Goal: Task Accomplishment & Management: Manage account settings

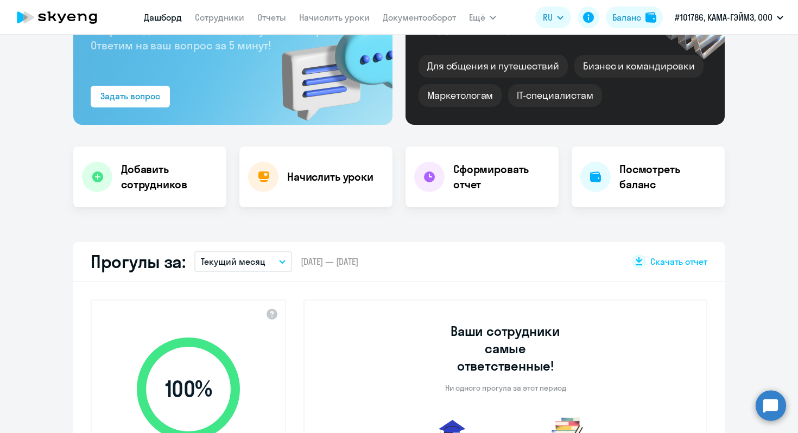
scroll to position [113, 0]
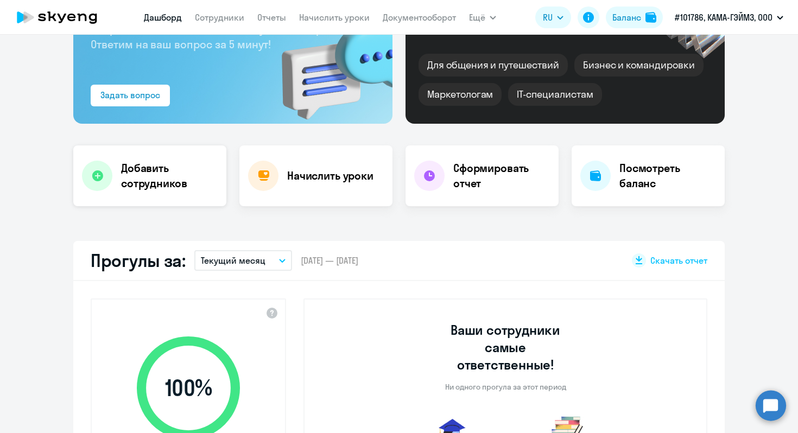
click at [156, 174] on h4 "Добавить сотрудников" at bounding box center [169, 176] width 97 height 30
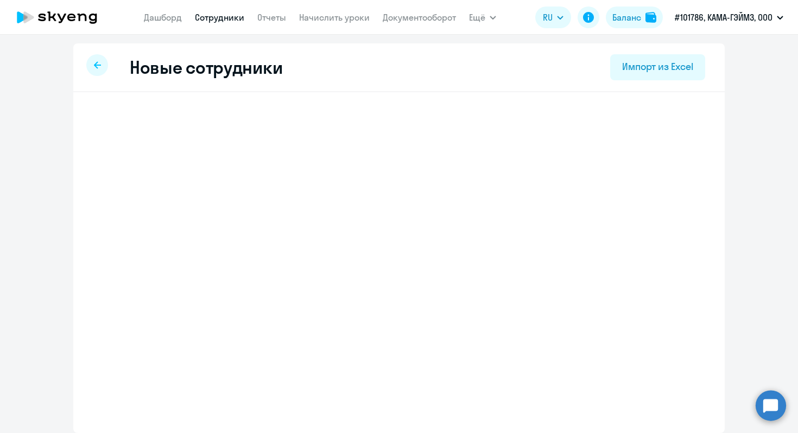
select select "english_adult_not_native_speaker"
select select "3"
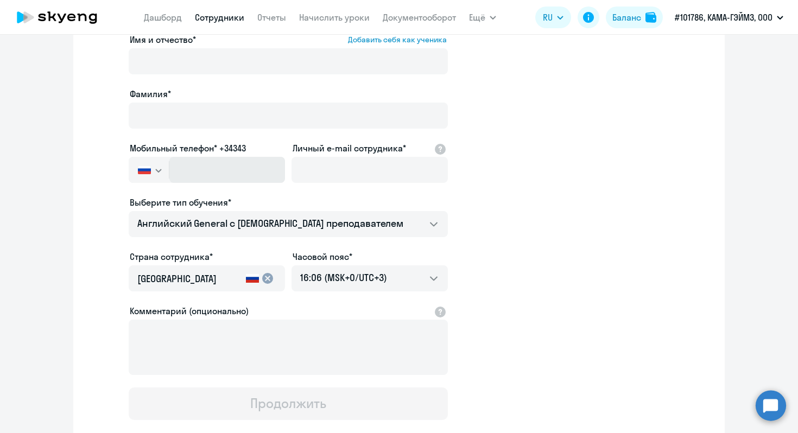
scroll to position [66, 0]
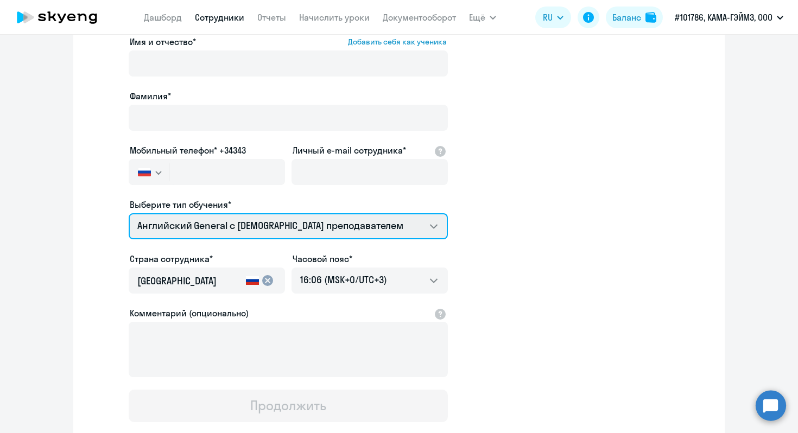
click at [383, 227] on select "Английский General с [DEMOGRAPHIC_DATA] преподавателем Английский General с [DE…" at bounding box center [288, 226] width 319 height 26
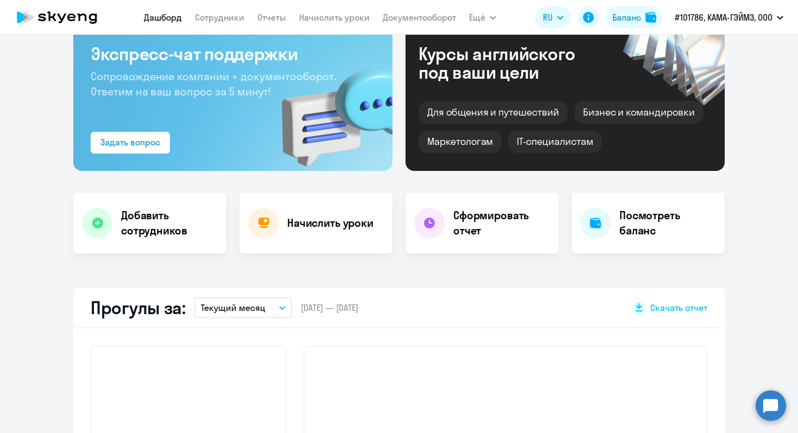
scroll to position [142, 0]
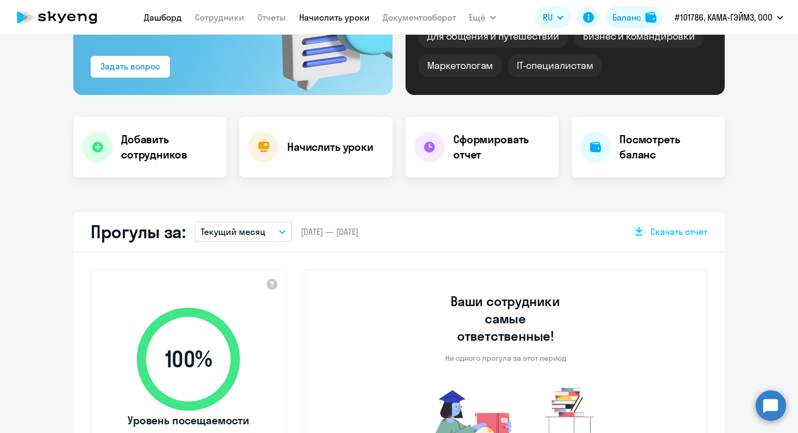
click at [321, 15] on link "Начислить уроки" at bounding box center [334, 17] width 71 height 11
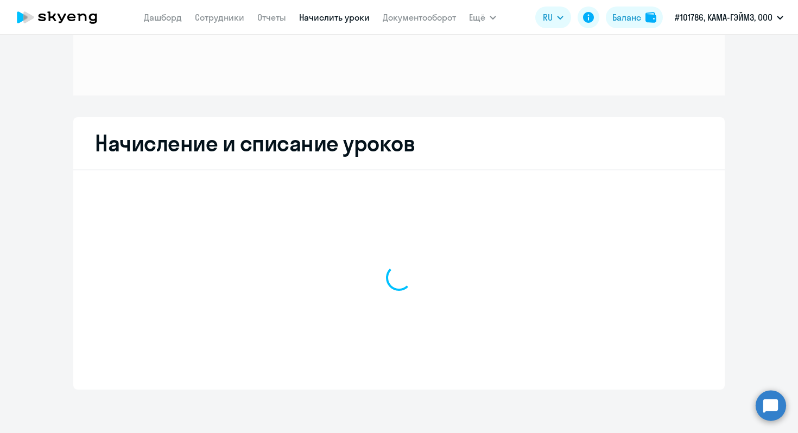
scroll to position [112, 0]
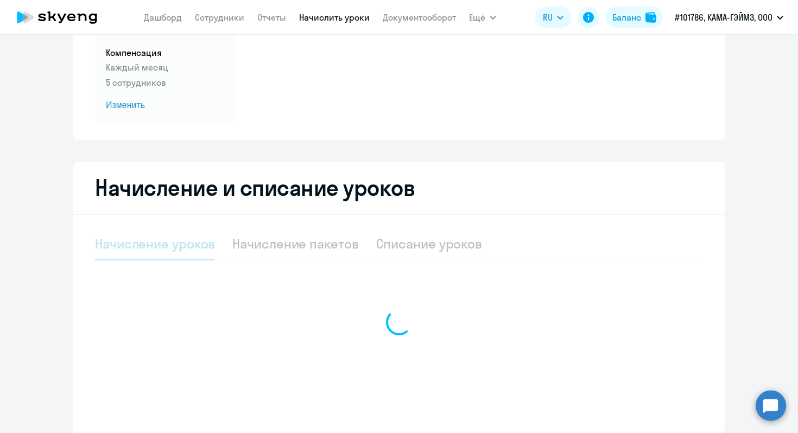
select select "10"
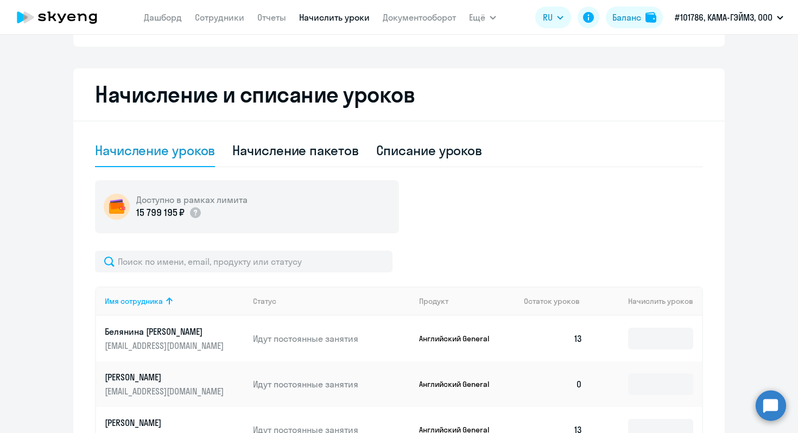
scroll to position [302, 0]
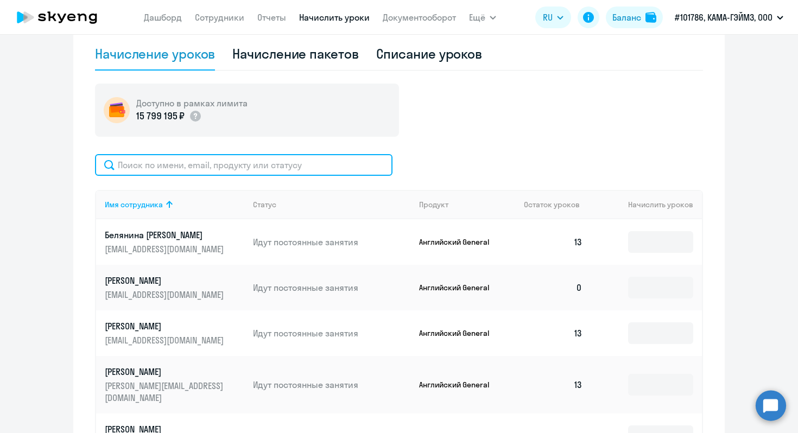
click at [291, 163] on input "text" at bounding box center [244, 165] width 298 height 22
type input "r"
type input "q"
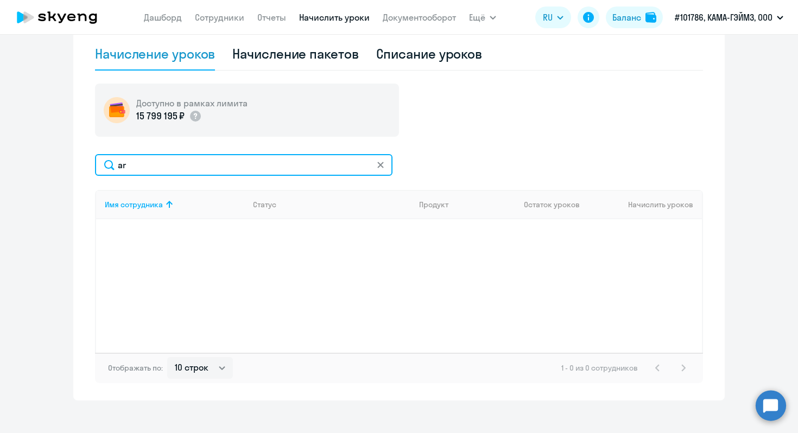
type input "a"
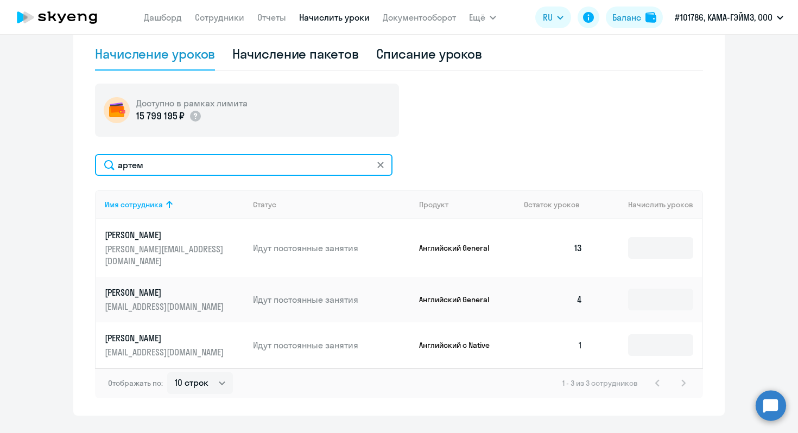
click at [214, 166] on input "артем" at bounding box center [244, 165] width 298 height 22
type input "e"
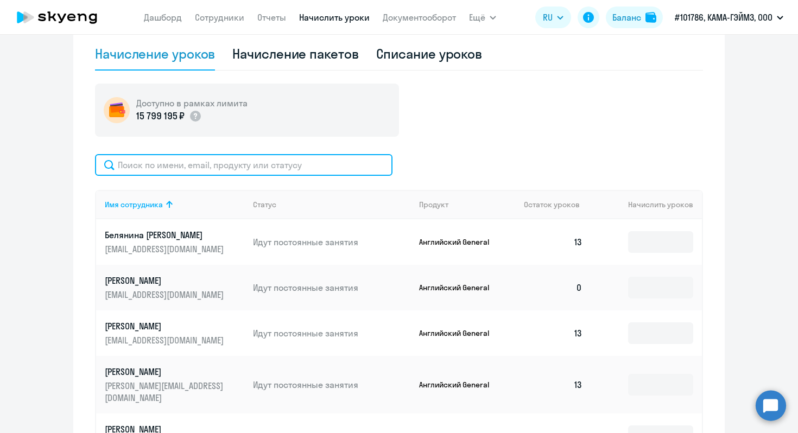
type input "у"
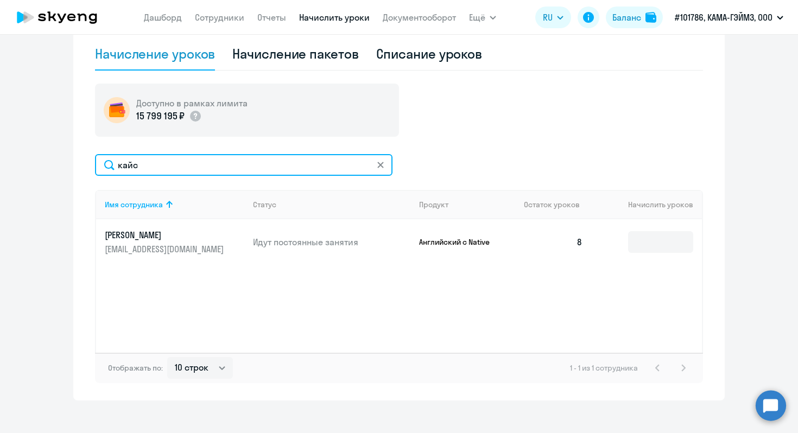
type input "кайс"
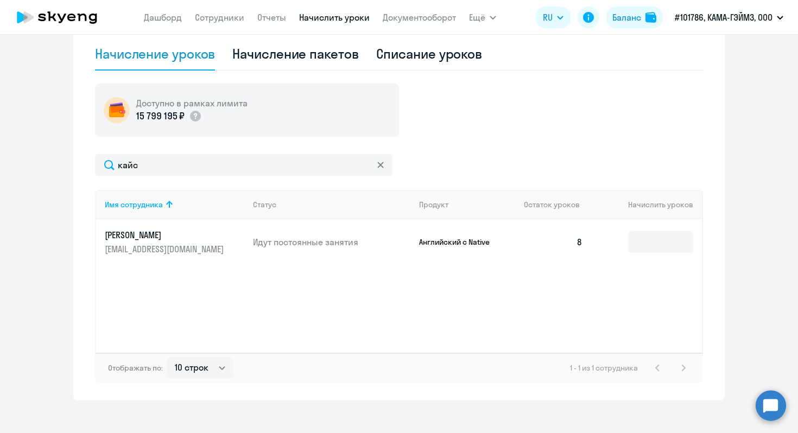
click at [521, 292] on div "Имя сотрудника Статус Продукт Остаток уроков Начислить уроков [PERSON_NAME] [EM…" at bounding box center [399, 271] width 608 height 163
click at [225, 17] on link "Сотрудники" at bounding box center [219, 17] width 49 height 11
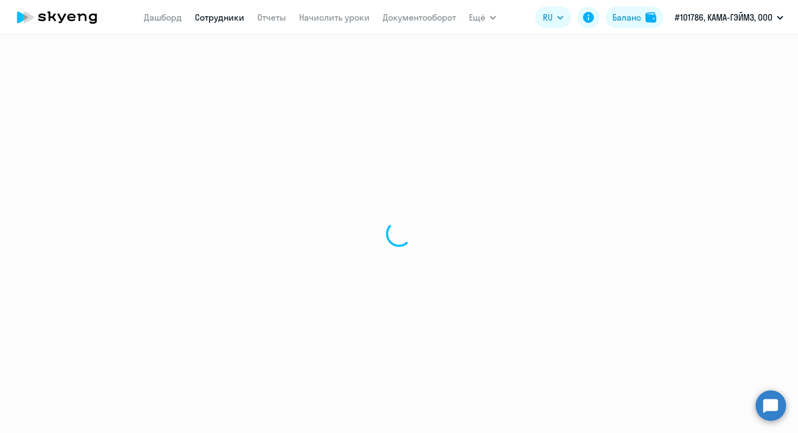
select select "30"
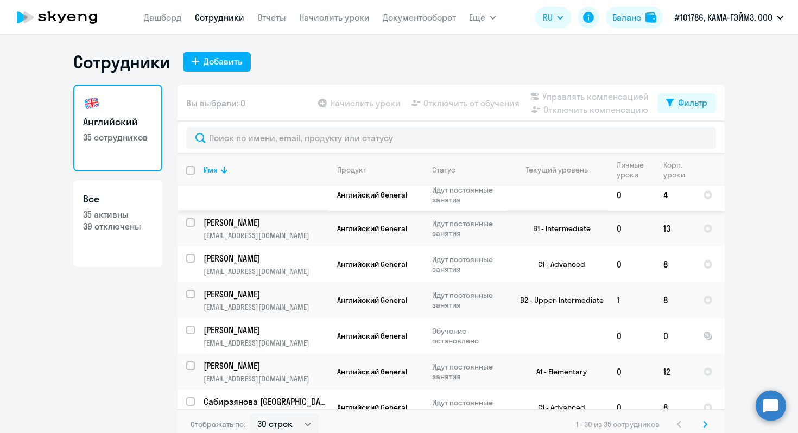
scroll to position [39, 0]
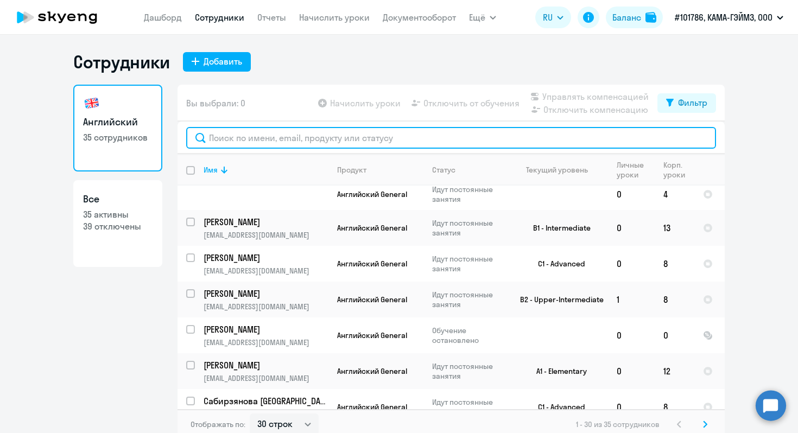
click at [292, 141] on input "text" at bounding box center [451, 138] width 530 height 22
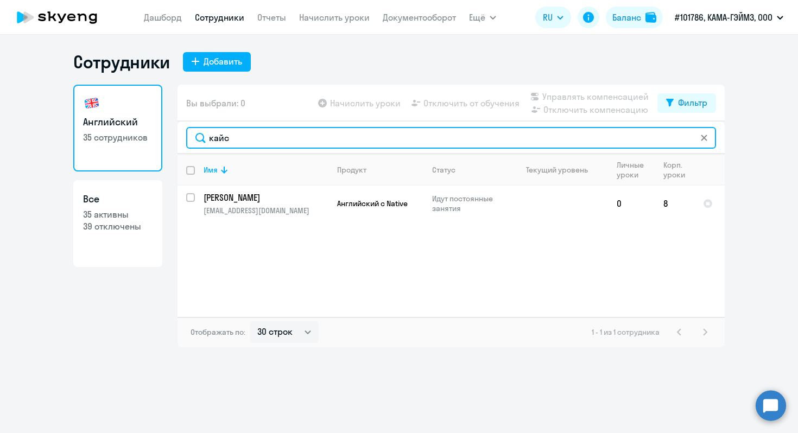
type input "кайс"
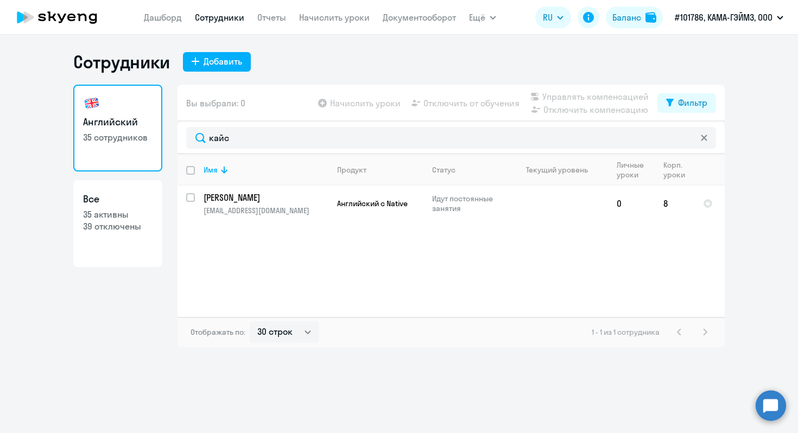
click at [111, 224] on p "39 отключены" at bounding box center [118, 226] width 70 height 12
select select "30"
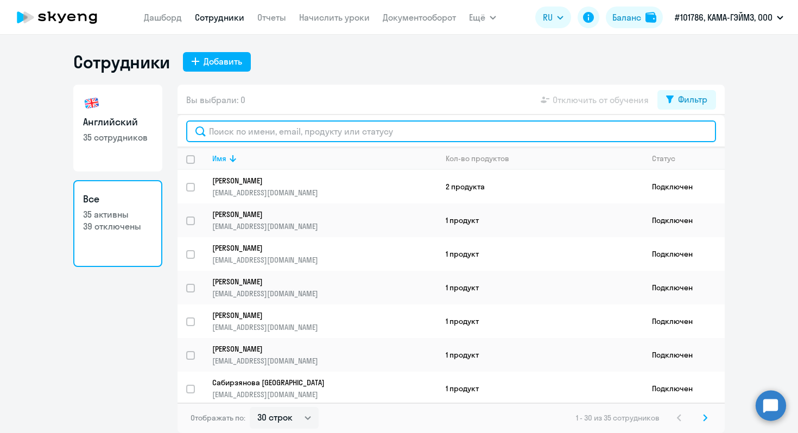
click at [301, 129] on input "text" at bounding box center [451, 132] width 530 height 22
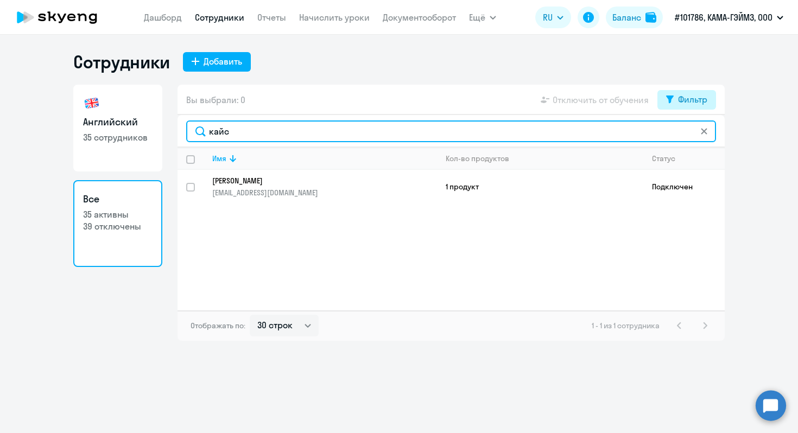
type input "кайс"
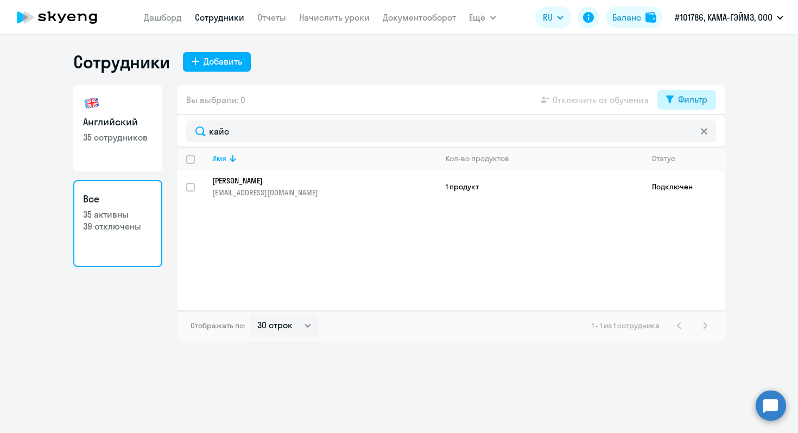
click at [671, 99] on icon at bounding box center [670, 100] width 8 height 8
click at [692, 136] on span at bounding box center [698, 135] width 18 height 11
click at [689, 135] on input "checkbox" at bounding box center [689, 135] width 1 height 1
checkbox input "true"
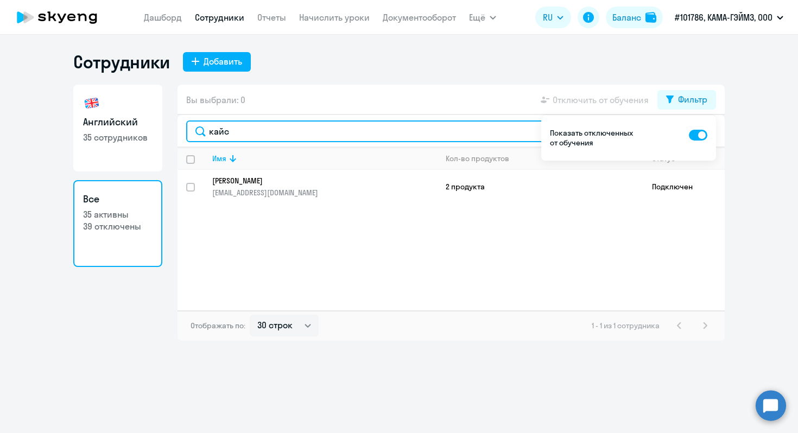
click at [390, 132] on input "кайс" at bounding box center [451, 132] width 530 height 22
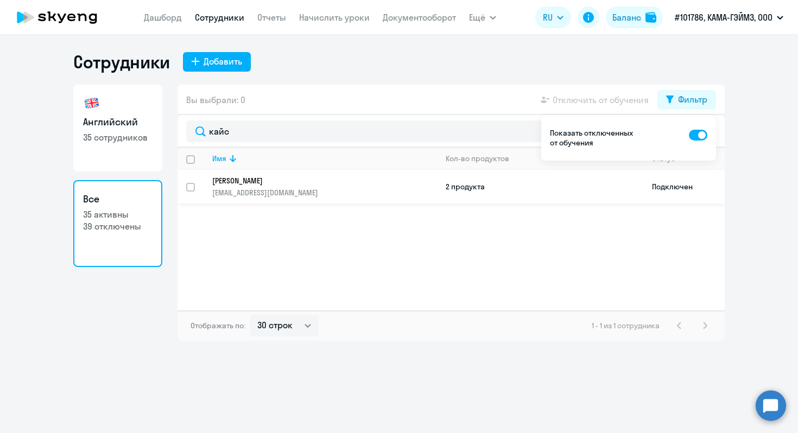
click at [453, 185] on td "2 продукта" at bounding box center [540, 187] width 206 height 34
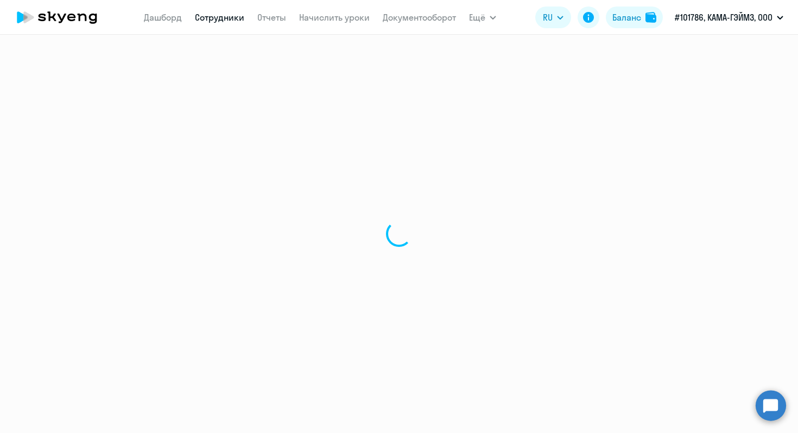
select select "english"
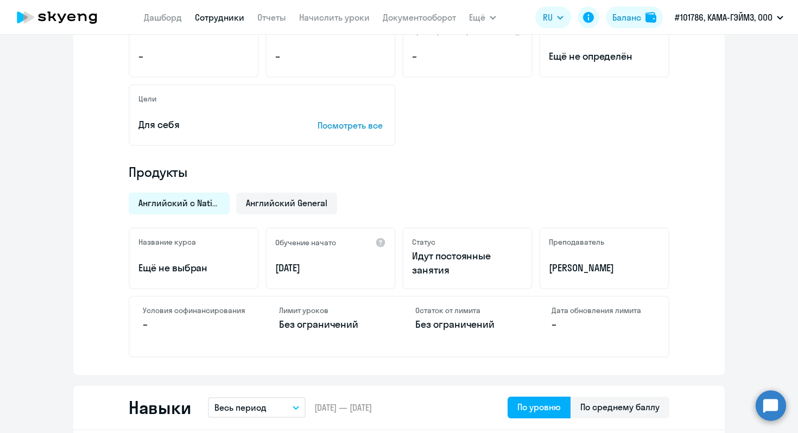
scroll to position [231, 0]
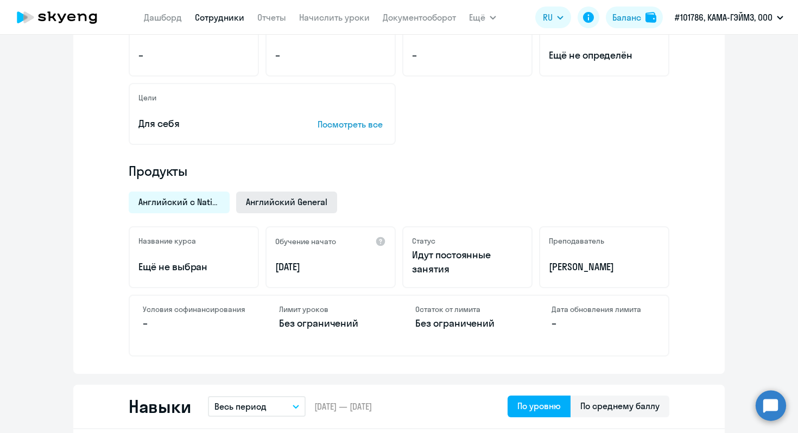
click at [309, 204] on span "Английский General" at bounding box center [286, 202] width 81 height 12
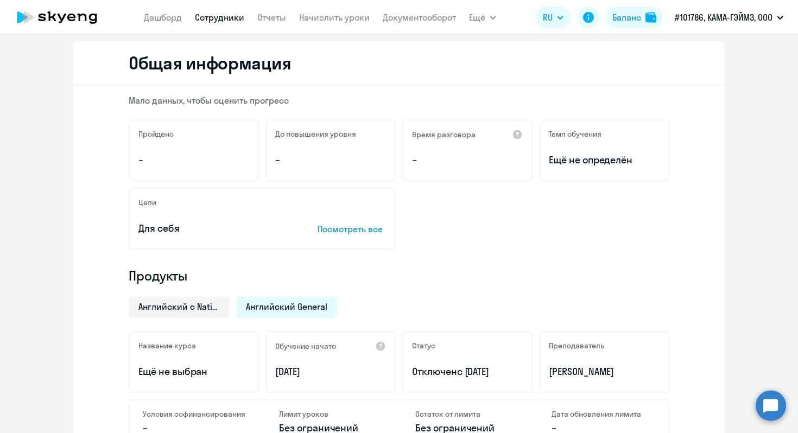
scroll to position [0, 0]
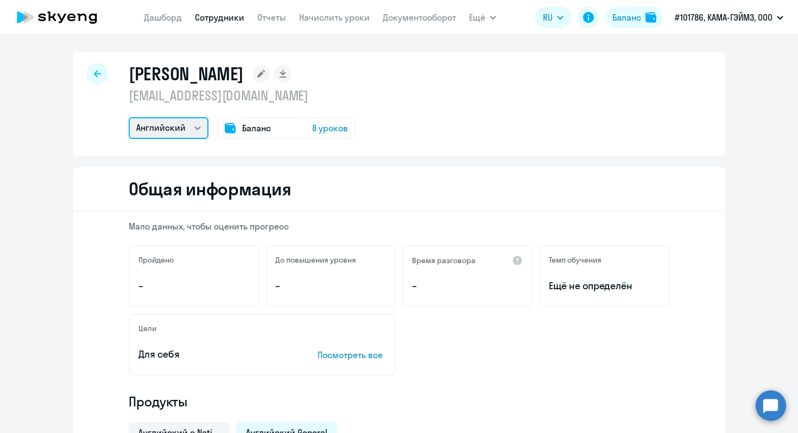
click at [186, 127] on select "Английский" at bounding box center [169, 128] width 80 height 22
click at [196, 135] on select "Английский" at bounding box center [169, 128] width 80 height 22
click at [333, 129] on span "8 уроков" at bounding box center [330, 128] width 36 height 13
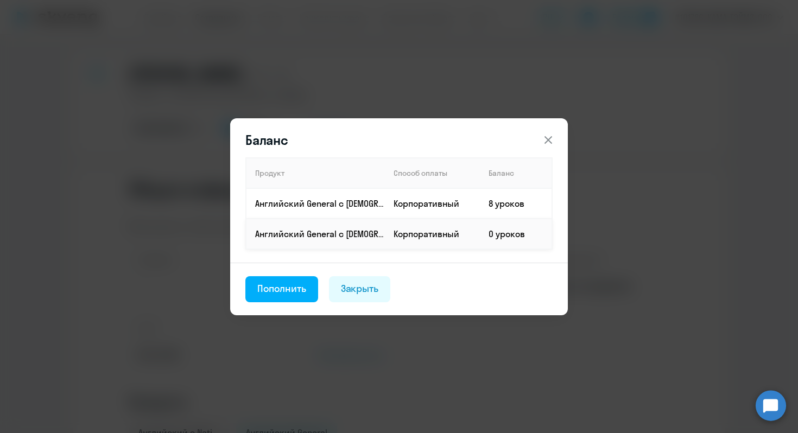
click at [502, 239] on td "0 уроков" at bounding box center [516, 234] width 72 height 30
click at [415, 229] on td "Корпоративный" at bounding box center [432, 234] width 95 height 30
click at [329, 236] on p "Английский General с [DEMOGRAPHIC_DATA] преподавателем" at bounding box center [319, 234] width 129 height 12
click at [292, 285] on div "Пополнить" at bounding box center [281, 289] width 49 height 14
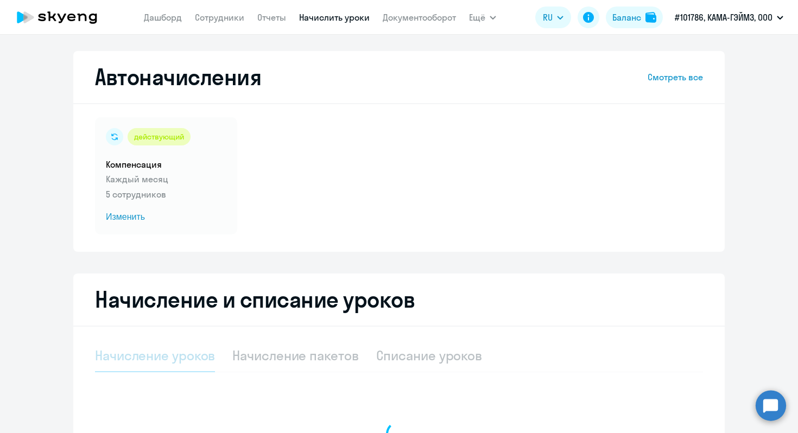
select select "10"
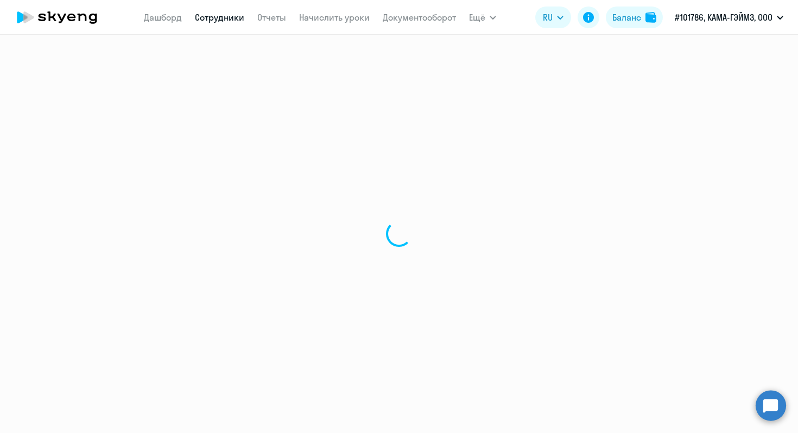
select select "english"
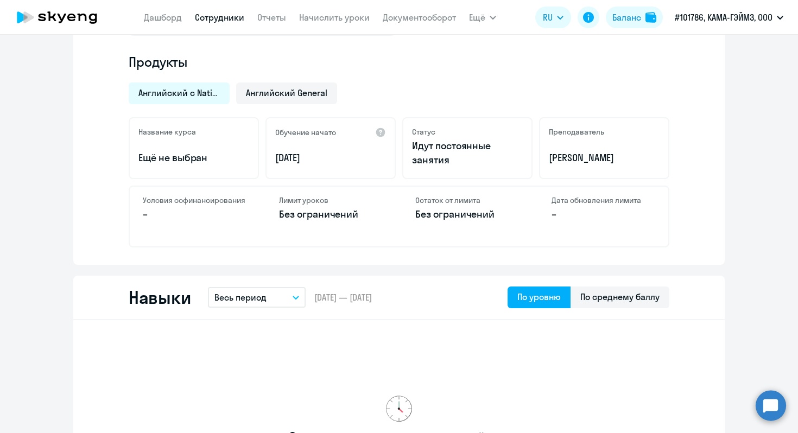
scroll to position [334, 0]
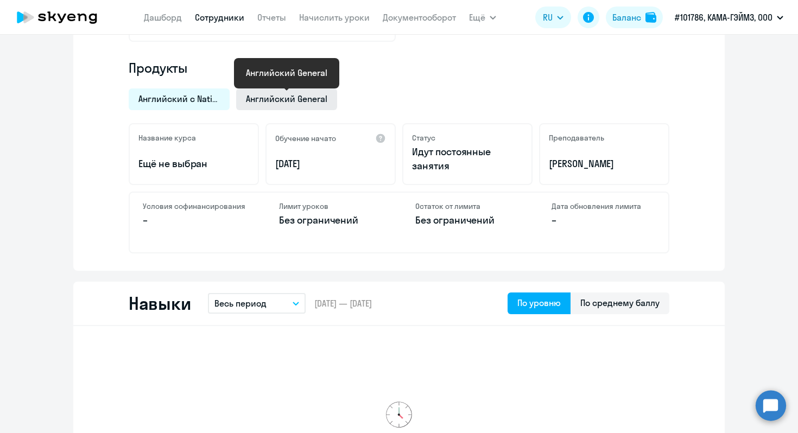
click at [279, 102] on span "Английский General" at bounding box center [286, 99] width 81 height 12
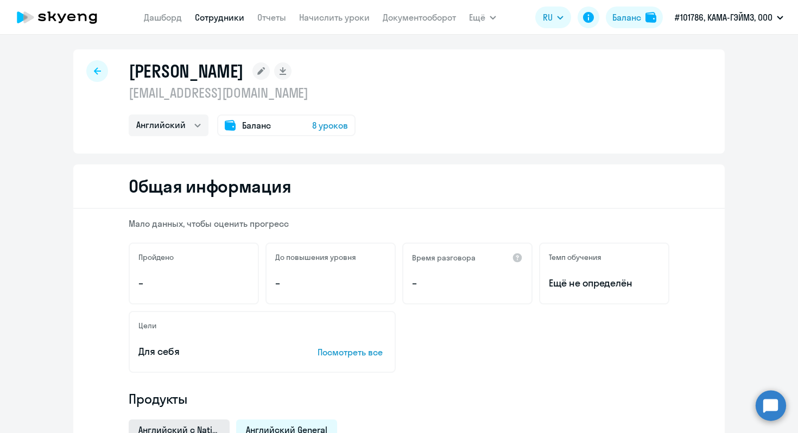
scroll to position [0, 0]
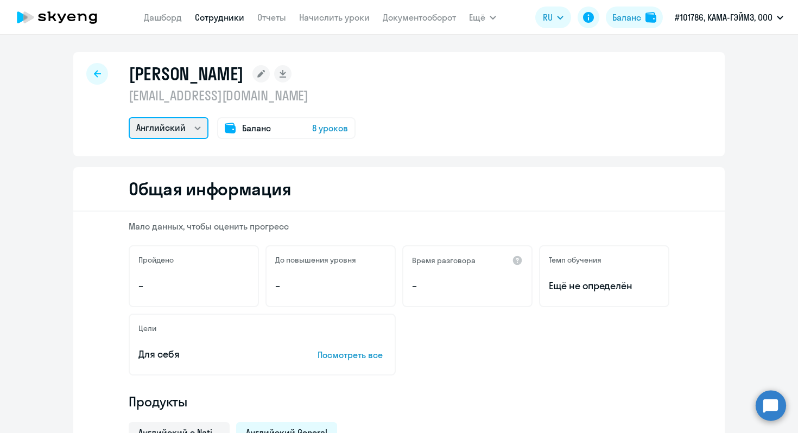
click at [181, 135] on select "Английский" at bounding box center [169, 128] width 80 height 22
click at [129, 117] on select "Английский" at bounding box center [169, 128] width 80 height 22
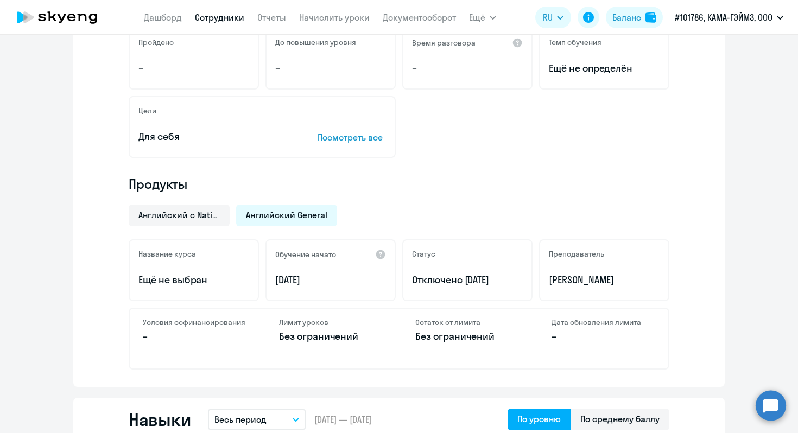
scroll to position [220, 0]
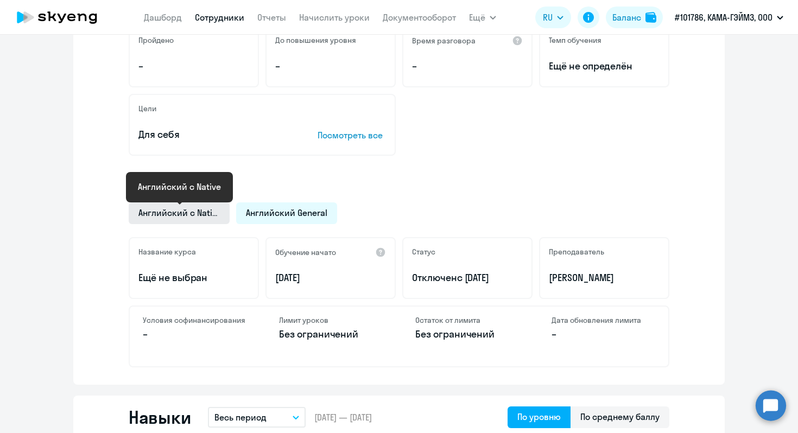
click at [180, 214] on span "Английский с Native" at bounding box center [178, 213] width 81 height 12
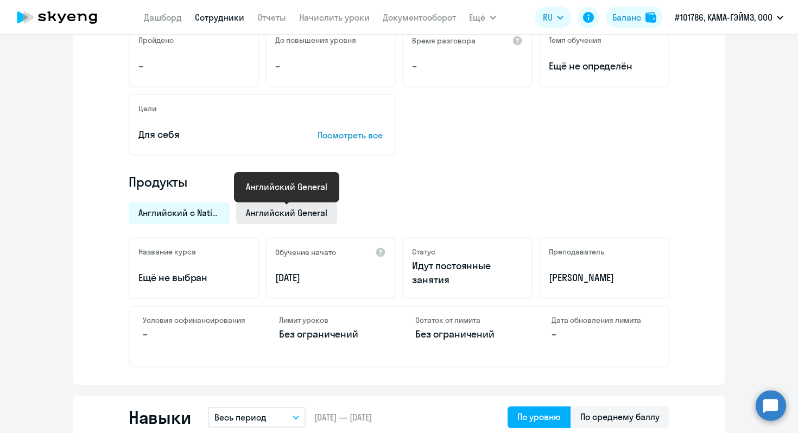
click at [267, 212] on span "Английский General" at bounding box center [286, 213] width 81 height 12
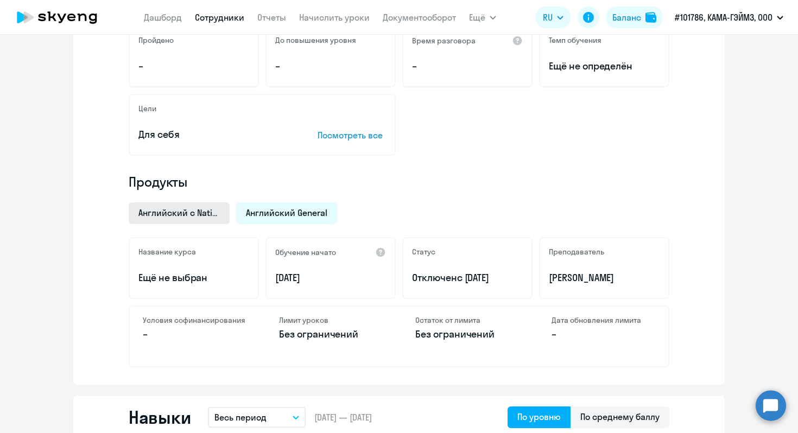
click at [195, 215] on span "Английский с Native" at bounding box center [178, 213] width 81 height 12
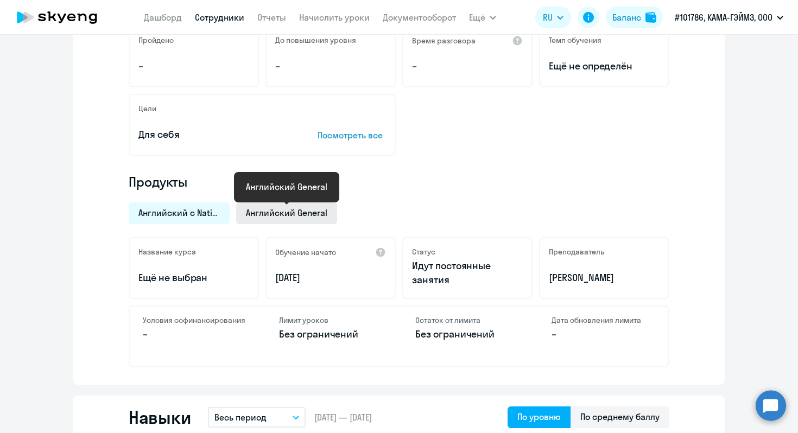
click at [254, 211] on span "Английский General" at bounding box center [286, 213] width 81 height 12
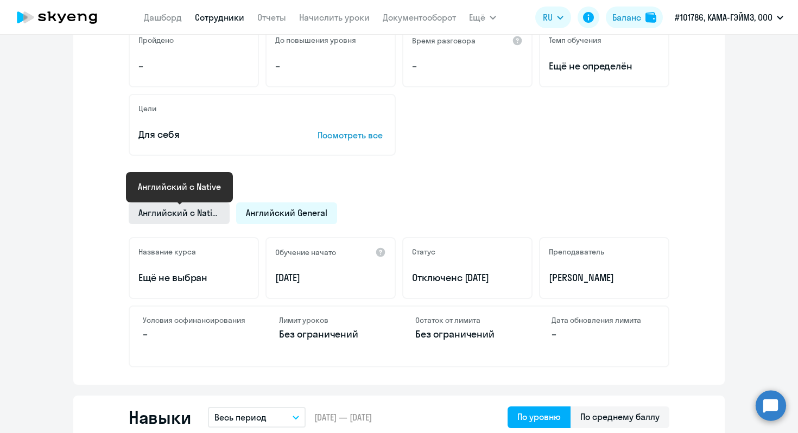
click at [179, 212] on span "Английский с Native" at bounding box center [178, 213] width 81 height 12
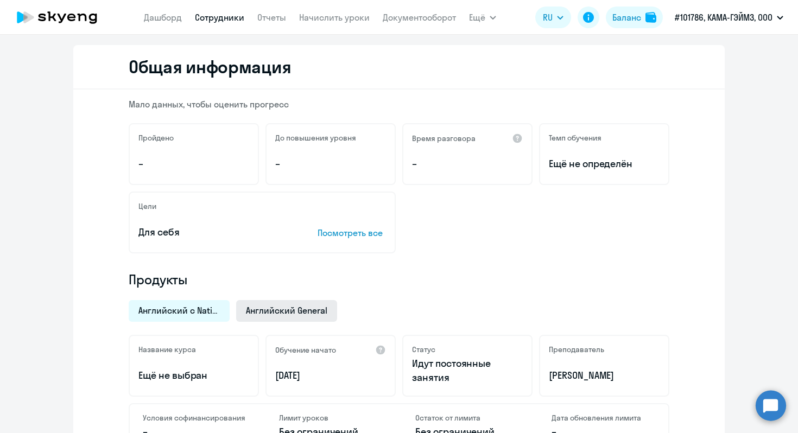
scroll to position [0, 0]
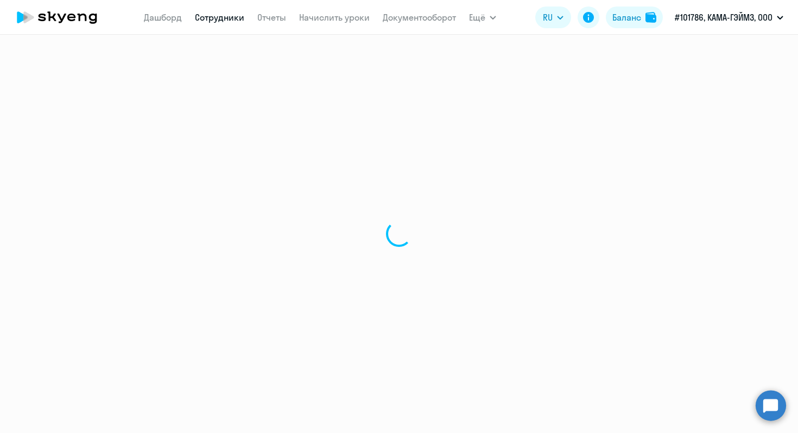
select select "30"
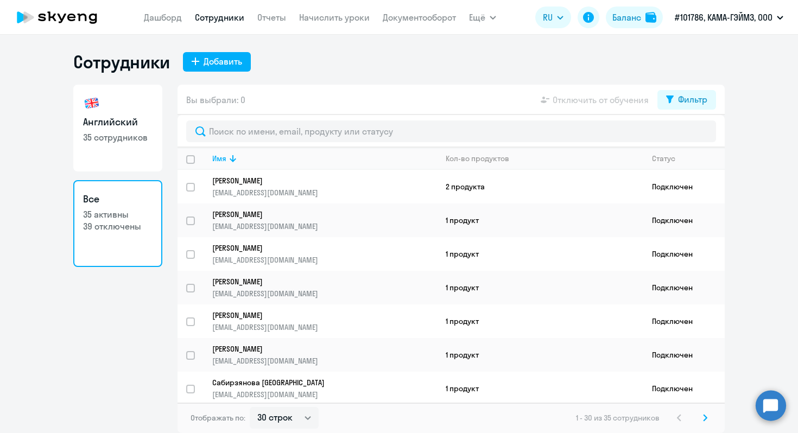
click at [138, 117] on h3 "Английский" at bounding box center [118, 122] width 70 height 14
select select "30"
